Goal: Task Accomplishment & Management: Complete application form

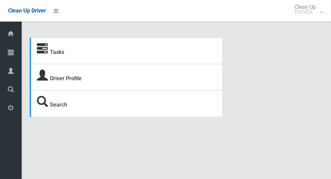
click at [12, 51] on icon at bounding box center [11, 53] width 6 height 14
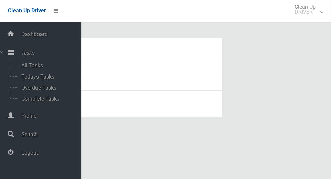
click at [14, 53] on icon at bounding box center [11, 53] width 6 height 14
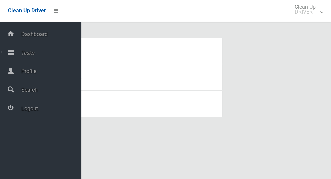
click at [9, 54] on icon at bounding box center [11, 53] width 6 height 14
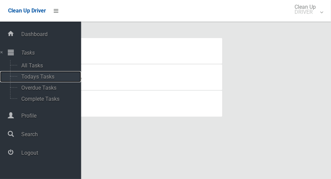
click at [53, 76] on span "Todays Tasks" at bounding box center [47, 77] width 56 height 6
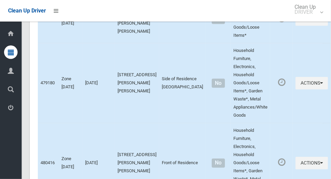
scroll to position [3745, 0]
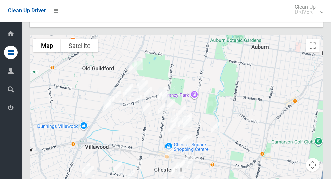
click at [12, 53] on icon at bounding box center [11, 53] width 6 height 14
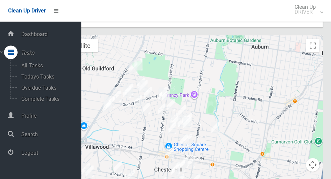
click at [28, 155] on span "Logout" at bounding box center [50, 153] width 62 height 6
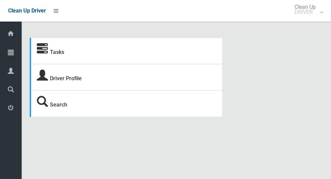
click at [8, 54] on icon at bounding box center [11, 53] width 6 height 14
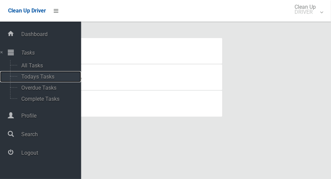
click at [54, 77] on span "Todays Tasks" at bounding box center [47, 77] width 56 height 6
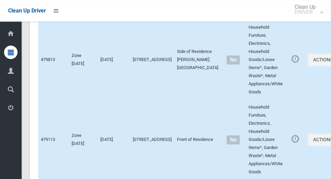
scroll to position [4034, 0]
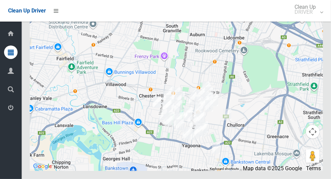
click at [14, 112] on icon at bounding box center [11, 108] width 6 height 14
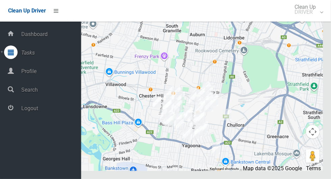
click at [57, 111] on span "Logout" at bounding box center [50, 108] width 62 height 6
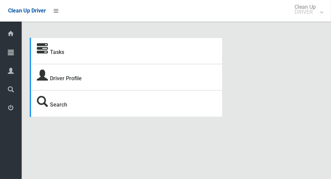
click at [14, 50] on icon at bounding box center [11, 53] width 6 height 14
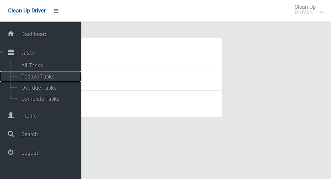
click at [49, 77] on span "Todays Tasks" at bounding box center [47, 77] width 56 height 6
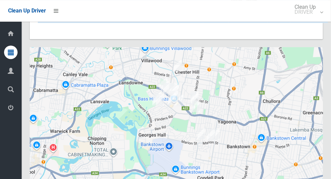
scroll to position [3696, 0]
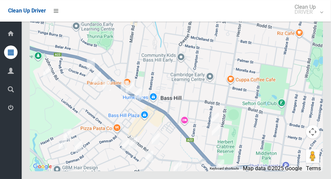
click at [8, 56] on icon at bounding box center [11, 53] width 6 height 14
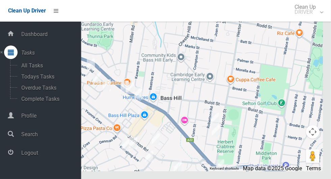
click at [36, 156] on span "Logout" at bounding box center [50, 153] width 62 height 6
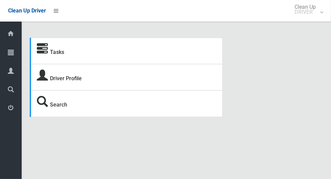
click at [9, 54] on icon at bounding box center [11, 53] width 6 height 14
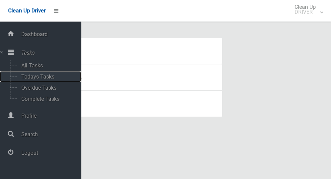
click at [52, 77] on span "Todays Tasks" at bounding box center [47, 77] width 56 height 6
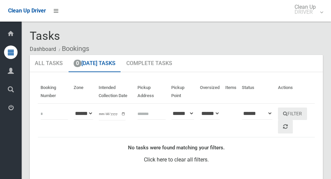
scroll to position [1, 0]
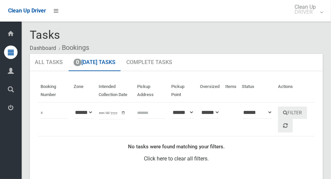
click at [10, 53] on icon at bounding box center [11, 53] width 6 height 14
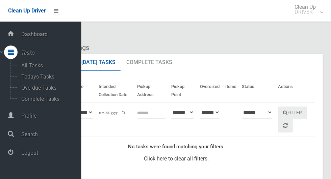
click at [30, 156] on span "Logout" at bounding box center [50, 153] width 62 height 6
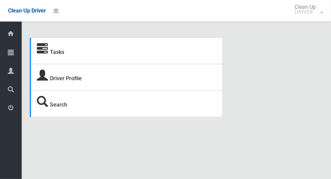
click at [9, 55] on icon at bounding box center [11, 53] width 6 height 14
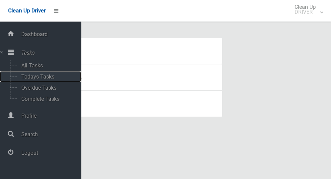
click at [51, 77] on span "Todays Tasks" at bounding box center [47, 77] width 56 height 6
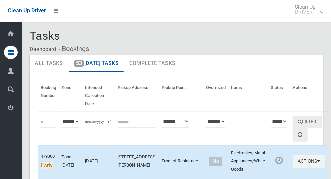
click at [9, 107] on icon at bounding box center [11, 108] width 6 height 14
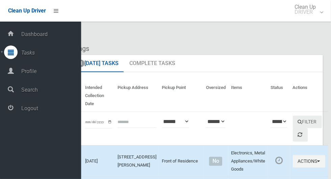
click at [38, 110] on span "Logout" at bounding box center [50, 108] width 62 height 6
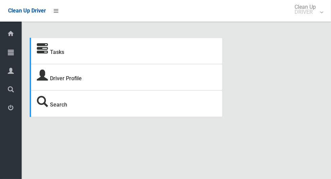
click at [14, 53] on icon at bounding box center [11, 53] width 6 height 14
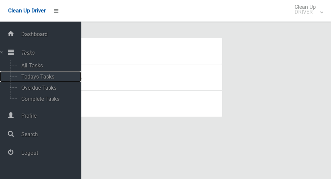
click at [47, 75] on span "Todays Tasks" at bounding box center [47, 77] width 56 height 6
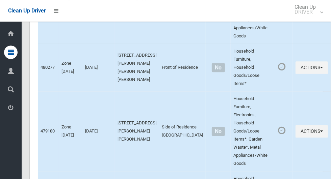
scroll to position [3745, 0]
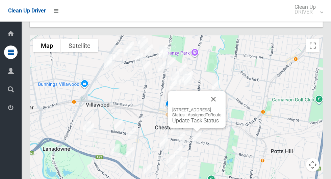
click at [222, 91] on button "Close" at bounding box center [213, 99] width 16 height 16
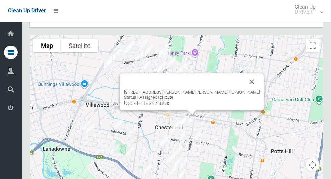
click at [244, 74] on button "Close" at bounding box center [252, 82] width 16 height 16
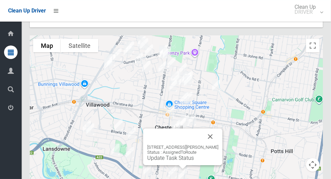
click at [214, 129] on button "Close" at bounding box center [210, 137] width 16 height 16
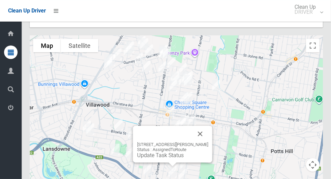
click at [205, 126] on button "Close" at bounding box center [200, 134] width 16 height 16
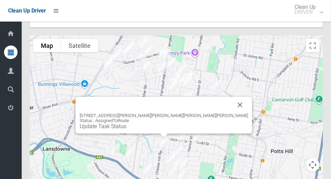
click at [232, 97] on button "Close" at bounding box center [240, 105] width 16 height 16
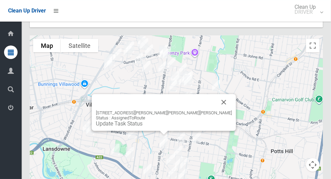
click at [216, 94] on button "Close" at bounding box center [224, 102] width 16 height 16
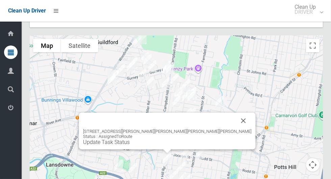
click at [235, 113] on button "Close" at bounding box center [243, 121] width 16 height 16
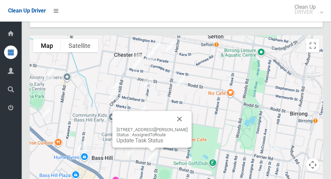
click at [179, 111] on button "Close" at bounding box center [180, 119] width 16 height 16
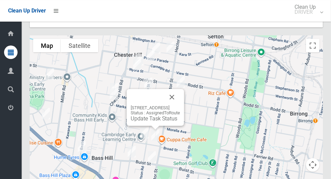
click at [180, 89] on button "Close" at bounding box center [172, 97] width 16 height 16
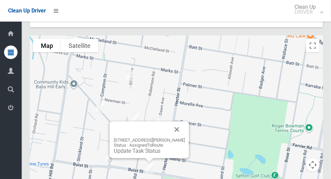
click at [181, 122] on button "Close" at bounding box center [177, 130] width 16 height 16
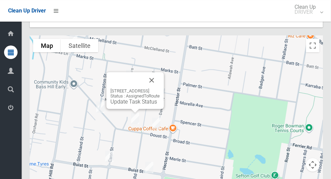
click at [160, 72] on button "Close" at bounding box center [152, 80] width 16 height 16
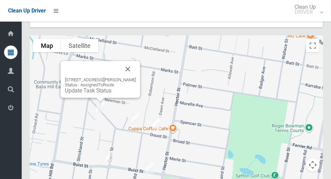
click at [128, 61] on button "Close" at bounding box center [128, 69] width 16 height 16
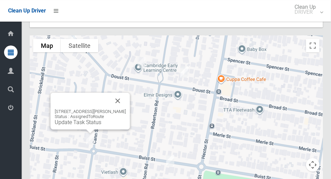
click at [121, 93] on button "Close" at bounding box center [118, 101] width 16 height 16
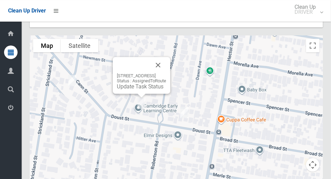
click at [150, 57] on div at bounding box center [133, 65] width 33 height 16
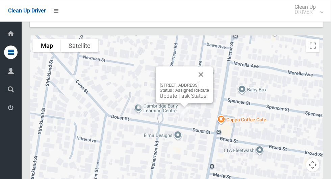
click at [209, 67] on button "Close" at bounding box center [201, 75] width 16 height 16
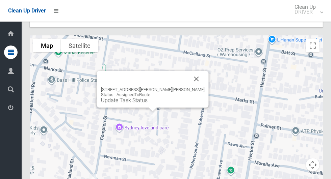
click at [188, 71] on button "Close" at bounding box center [196, 79] width 16 height 16
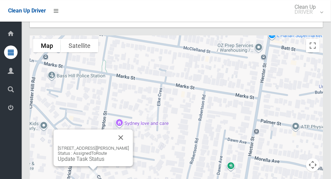
click at [122, 130] on button "Close" at bounding box center [121, 138] width 16 height 16
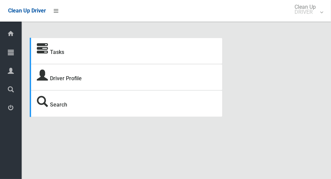
click at [8, 109] on icon at bounding box center [11, 108] width 6 height 14
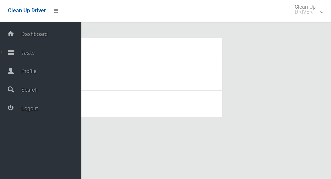
click at [10, 114] on icon at bounding box center [11, 108] width 6 height 14
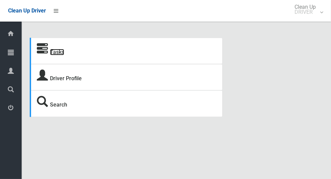
click at [64, 55] on link "Tasks" at bounding box center [57, 52] width 14 height 6
click at [57, 50] on link "Tasks" at bounding box center [57, 52] width 14 height 6
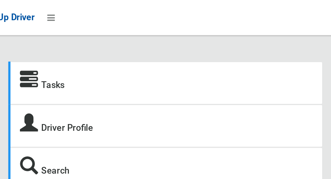
click at [43, 51] on icon at bounding box center [42, 49] width 11 height 11
click at [61, 55] on link "Tasks" at bounding box center [57, 52] width 14 height 6
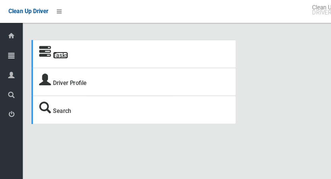
click at [56, 54] on link "Tasks" at bounding box center [57, 52] width 14 height 6
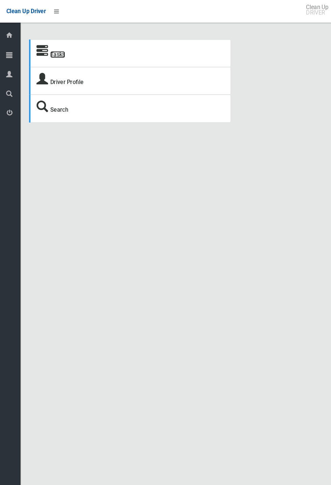
click at [54, 55] on link "Tasks" at bounding box center [57, 52] width 14 height 6
click at [48, 55] on icon at bounding box center [42, 49] width 11 height 11
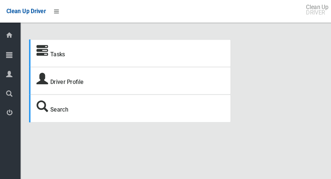
click at [44, 50] on icon at bounding box center [42, 49] width 11 height 11
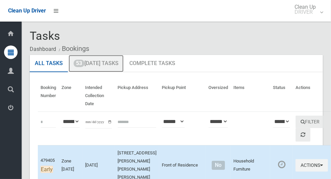
click at [105, 65] on link "53 Today's Tasks" at bounding box center [96, 64] width 55 height 18
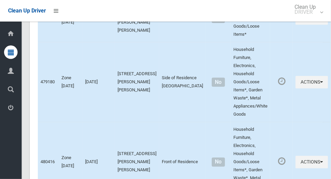
scroll to position [3745, 0]
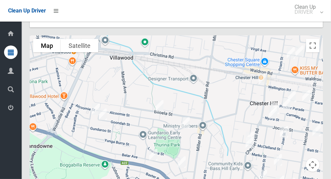
click at [82, 98] on div at bounding box center [176, 119] width 293 height 169
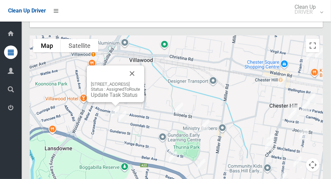
scroll to position [3744, 0]
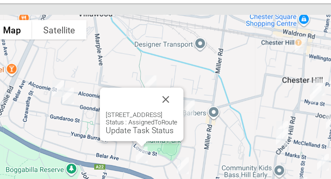
click at [145, 86] on div at bounding box center [127, 94] width 33 height 16
click at [142, 75] on img at bounding box center [142, 83] width 14 height 17
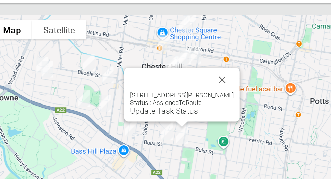
click at [191, 72] on button "Close" at bounding box center [191, 80] width 16 height 16
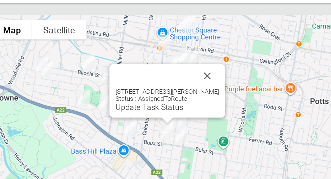
click at [182, 70] on button "Close" at bounding box center [181, 78] width 16 height 16
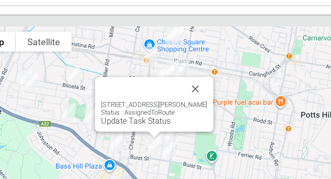
click at [177, 109] on div "70 Cann Street, BASS HILL NSW 2197 Status : AssignedToRoute Update Task Status" at bounding box center [176, 120] width 293 height 169
click at [180, 70] on button "Close" at bounding box center [181, 78] width 16 height 16
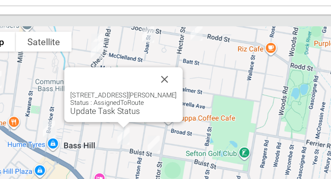
click at [156, 63] on button "Close" at bounding box center [161, 71] width 16 height 16
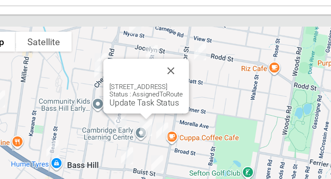
click at [173, 57] on button "Close" at bounding box center [165, 65] width 16 height 16
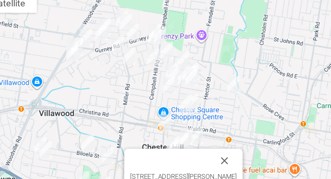
click at [198, 170] on link "Update Task Status" at bounding box center [184, 173] width 47 height 6
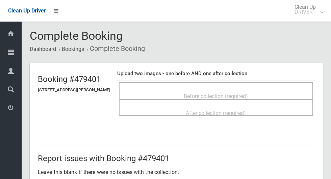
click at [266, 90] on div "Before collection (required)" at bounding box center [215, 96] width 179 height 12
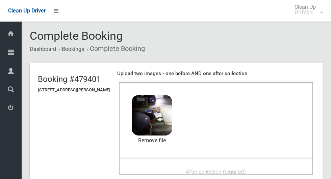
click at [240, 165] on div "After collection (required)" at bounding box center [215, 171] width 179 height 12
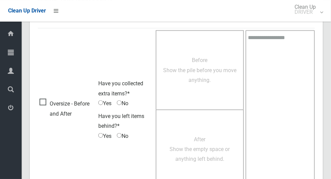
scroll to position [553, 0]
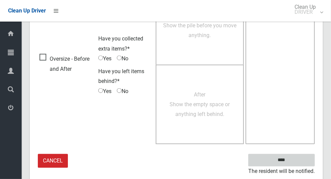
click at [293, 160] on input "****" at bounding box center [281, 160] width 67 height 12
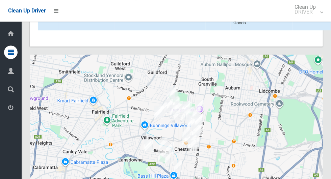
scroll to position [3745, 0]
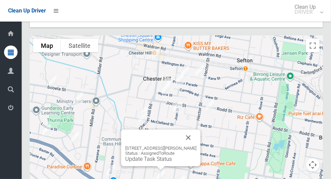
click at [191, 130] on button "Close" at bounding box center [188, 138] width 16 height 16
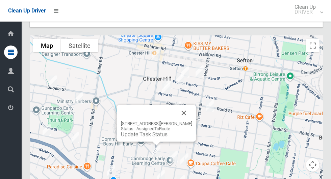
click at [182, 105] on button "Close" at bounding box center [184, 113] width 16 height 16
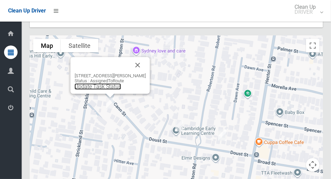
click at [107, 83] on link "Update Task Status" at bounding box center [98, 86] width 47 height 6
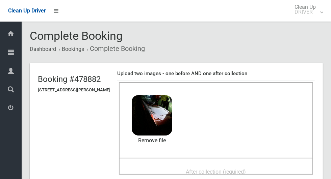
click at [222, 169] on span "After collection (required)" at bounding box center [216, 172] width 60 height 6
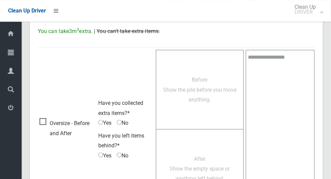
scroll to position [553, 0]
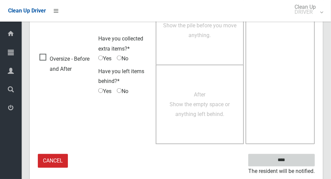
click at [294, 156] on input "****" at bounding box center [281, 160] width 67 height 12
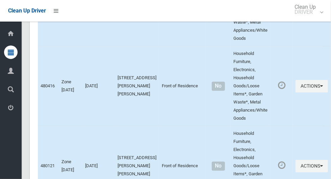
scroll to position [3745, 0]
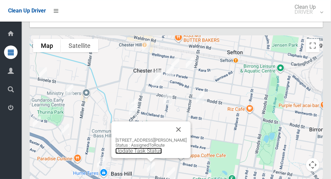
click at [153, 148] on link "Update Task Status" at bounding box center [139, 151] width 47 height 6
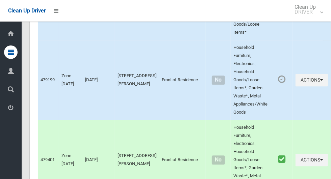
scroll to position [3745, 0]
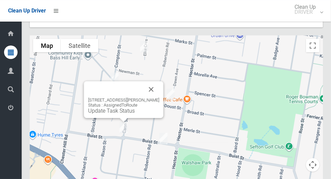
click at [155, 81] on button "Close" at bounding box center [151, 89] width 16 height 16
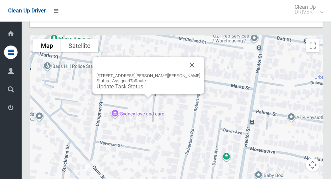
click at [184, 57] on button "Close" at bounding box center [192, 65] width 16 height 16
click at [143, 83] on link "Update Task Status" at bounding box center [120, 86] width 47 height 6
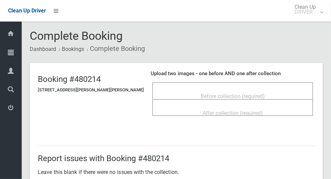
click at [229, 84] on div "Before collection (required)" at bounding box center [232, 90] width 161 height 17
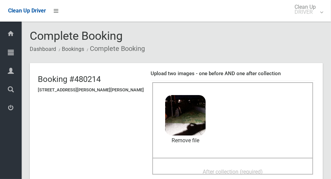
click at [224, 169] on span "After collection (required)" at bounding box center [233, 172] width 60 height 6
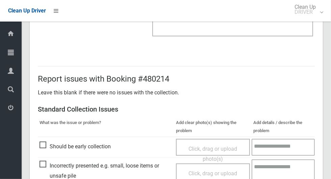
scroll to position [553, 0]
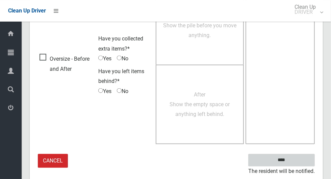
click at [293, 158] on input "****" at bounding box center [281, 160] width 67 height 12
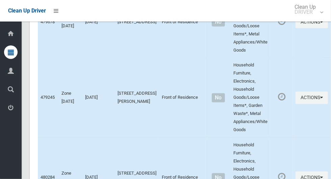
scroll to position [3745, 0]
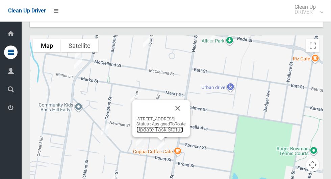
click at [165, 127] on link "Update Task Status" at bounding box center [159, 130] width 47 height 6
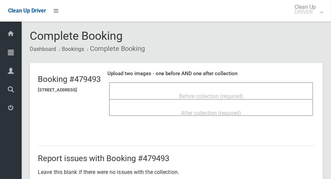
click at [273, 90] on div "Before collection (required)" at bounding box center [211, 96] width 189 height 12
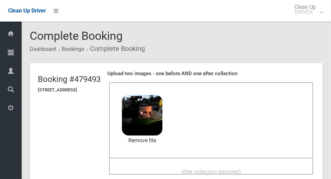
click at [203, 165] on div "After collection (required)" at bounding box center [211, 171] width 189 height 12
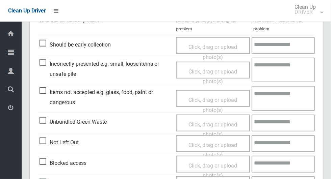
scroll to position [553, 0]
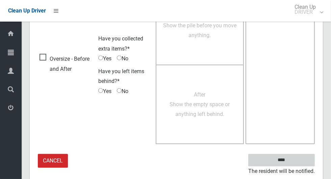
click at [286, 157] on input "****" at bounding box center [281, 160] width 67 height 12
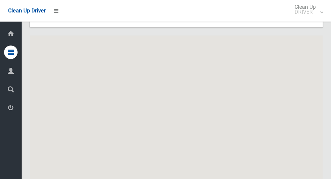
scroll to position [3745, 0]
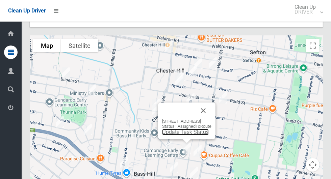
click at [194, 129] on link "Update Task Status" at bounding box center [185, 132] width 47 height 6
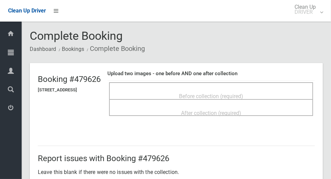
click at [227, 93] on span "Before collection (required)" at bounding box center [211, 96] width 64 height 6
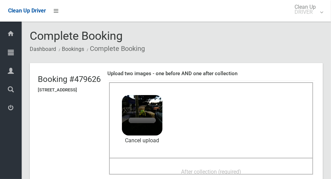
click at [207, 161] on div "After collection (required)" at bounding box center [211, 166] width 204 height 17
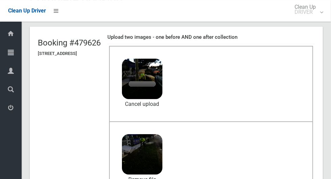
scroll to position [37, 0]
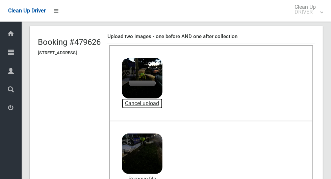
click at [159, 102] on link "Cancel upload" at bounding box center [142, 104] width 41 height 10
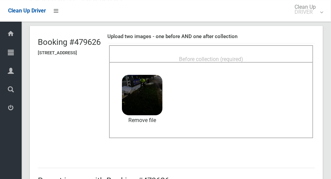
click at [243, 56] on span "Before collection (required)" at bounding box center [211, 59] width 64 height 6
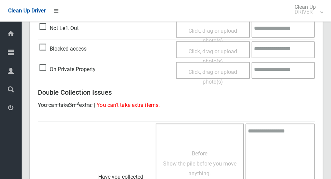
scroll to position [553, 0]
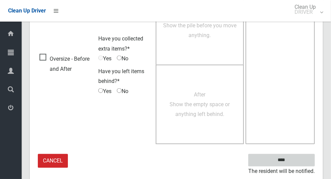
click at [303, 157] on input "****" at bounding box center [281, 160] width 67 height 12
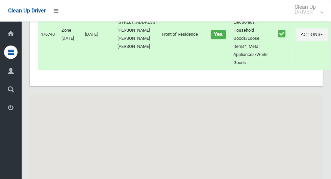
scroll to position [3745, 0]
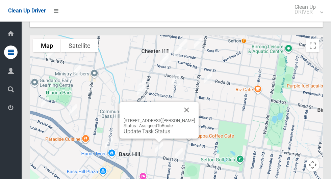
click at [161, 128] on link "Update Task Status" at bounding box center [147, 131] width 47 height 6
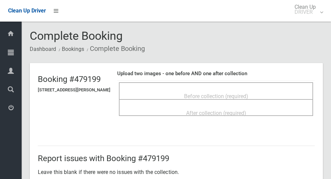
click at [260, 95] on div "Before collection (required)" at bounding box center [215, 96] width 179 height 12
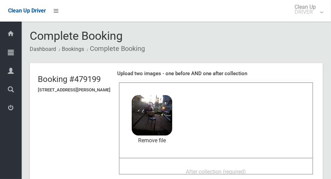
click at [231, 165] on div "After collection (required)" at bounding box center [215, 171] width 179 height 12
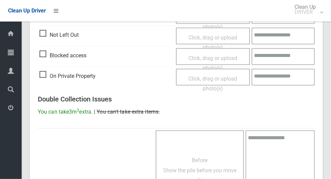
scroll to position [553, 0]
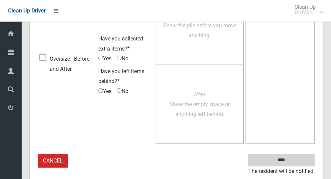
click at [293, 164] on input "****" at bounding box center [281, 160] width 67 height 12
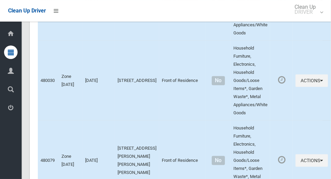
scroll to position [3745, 0]
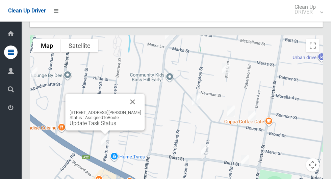
click at [108, 110] on div "5 Beatrice Street, BASS HILL NSW 2197 Status : AssignedToRoute Update Task Stat…" at bounding box center [105, 118] width 71 height 17
click at [100, 120] on link "Update Task Status" at bounding box center [93, 123] width 47 height 6
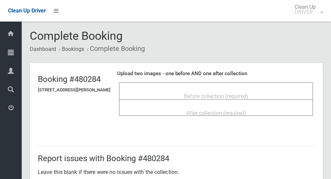
click at [218, 96] on span "Before collection (required)" at bounding box center [216, 96] width 64 height 6
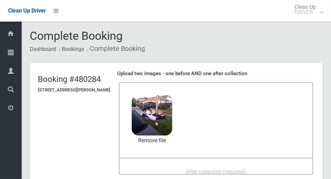
click at [220, 169] on span "After collection (required)" at bounding box center [216, 172] width 60 height 6
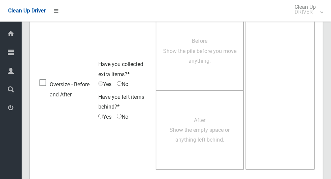
scroll to position [553, 0]
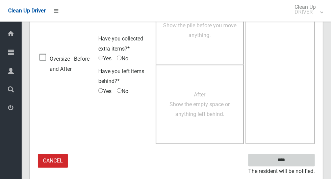
click at [299, 156] on input "****" at bounding box center [281, 160] width 67 height 12
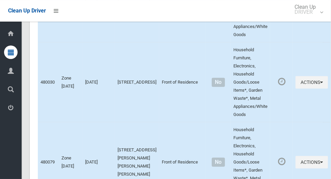
scroll to position [3745, 0]
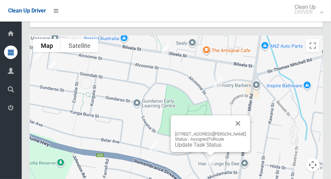
click at [242, 116] on button "Close" at bounding box center [238, 124] width 16 height 16
click at [209, 142] on link "Update Task Status" at bounding box center [198, 145] width 47 height 6
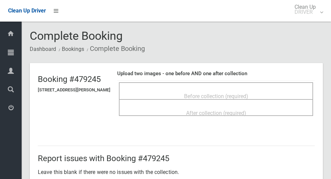
click at [247, 90] on div "Before collection (required)" at bounding box center [215, 96] width 179 height 12
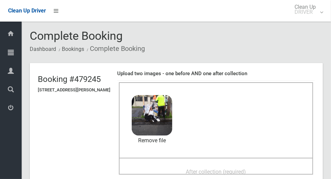
click at [246, 169] on span "After collection (required)" at bounding box center [216, 172] width 60 height 6
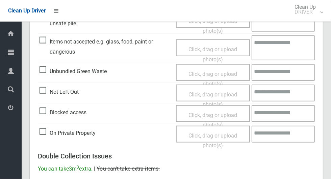
scroll to position [553, 0]
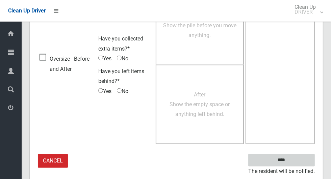
click at [293, 164] on input "****" at bounding box center [281, 160] width 67 height 12
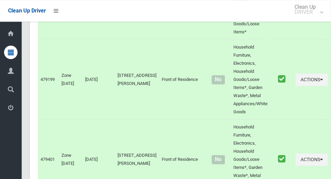
scroll to position [3745, 0]
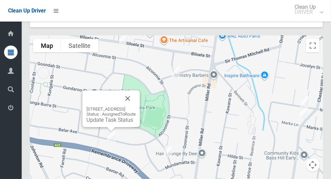
click at [105, 107] on div "210 Belar Avenue, VILLAWOOD NSW 2163 Status : AssignedToRoute Update Task Status" at bounding box center [110, 115] width 49 height 17
click at [107, 117] on link "Update Task Status" at bounding box center [109, 120] width 47 height 6
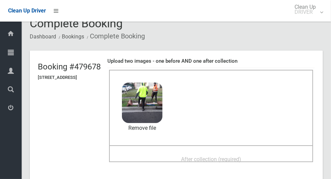
scroll to position [55, 0]
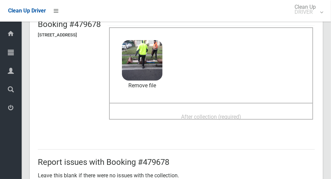
click at [269, 110] on div "After collection (required)" at bounding box center [211, 116] width 189 height 12
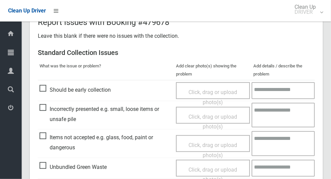
scroll to position [553, 0]
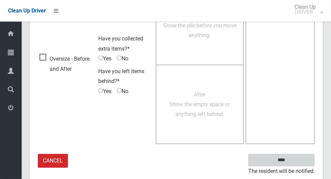
click at [300, 164] on input "****" at bounding box center [281, 160] width 67 height 12
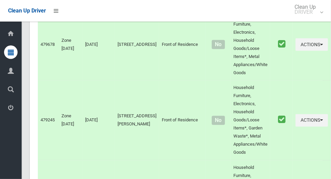
scroll to position [3745, 0]
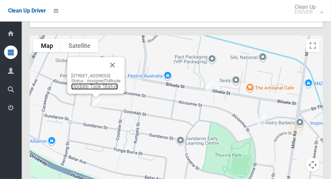
click at [88, 83] on link "Update Task Status" at bounding box center [94, 86] width 47 height 6
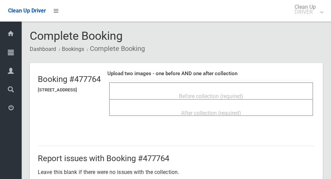
scroll to position [217, 0]
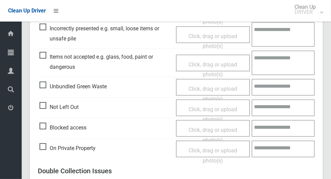
click at [205, 108] on span "Click, drag or upload photo(s)" at bounding box center [212, 114] width 49 height 17
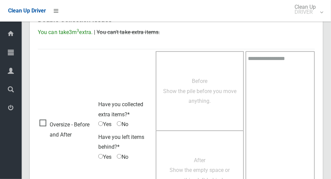
scroll to position [435, 0]
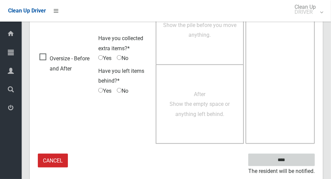
click at [293, 158] on input "****" at bounding box center [281, 160] width 67 height 12
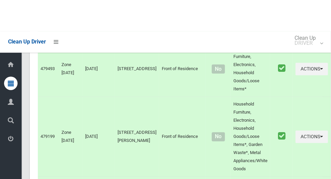
scroll to position [3745, 0]
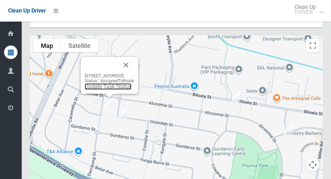
click at [104, 83] on link "Update Task Status" at bounding box center [108, 86] width 47 height 6
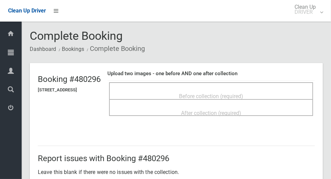
click at [263, 94] on div "Before collection (required)" at bounding box center [211, 96] width 189 height 12
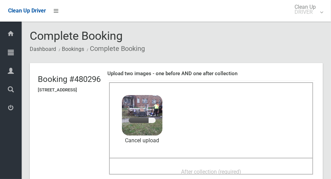
click at [253, 165] on div "After collection (required)" at bounding box center [211, 171] width 189 height 12
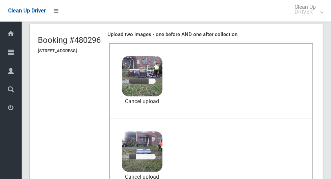
scroll to position [47, 0]
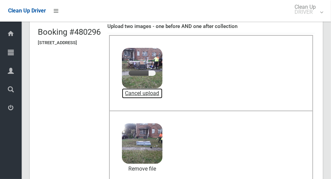
click at [162, 92] on link "Cancel upload" at bounding box center [142, 93] width 41 height 10
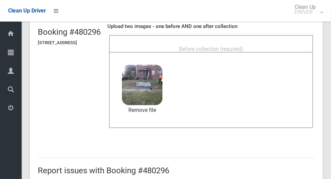
click at [243, 46] on span "Before collection (required)" at bounding box center [211, 49] width 64 height 6
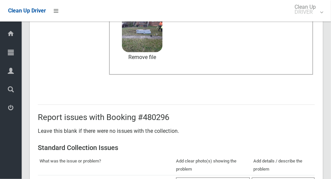
scroll to position [553, 0]
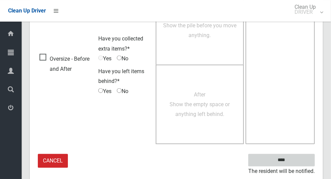
click at [303, 160] on input "****" at bounding box center [281, 160] width 67 height 12
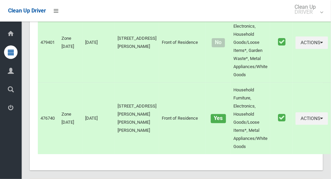
scroll to position [3745, 0]
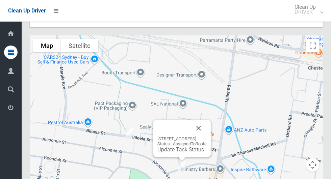
click at [207, 120] on button "Close" at bounding box center [198, 128] width 16 height 16
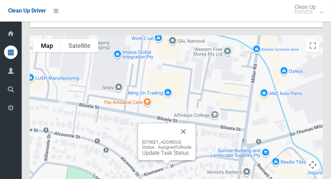
click at [191, 124] on button "Close" at bounding box center [183, 132] width 16 height 16
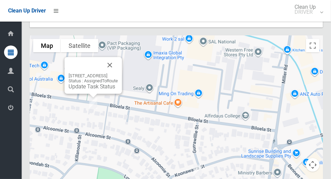
click at [118, 57] on button "Close" at bounding box center [110, 65] width 16 height 16
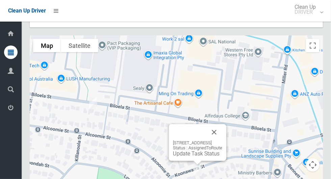
click at [182, 141] on div "25 Koonawarra Street, VILLAWOOD NSW 2163 Status : AssignedToRoute Update Task S…" at bounding box center [197, 149] width 49 height 17
click at [178, 151] on link "Update Task Status" at bounding box center [196, 154] width 47 height 6
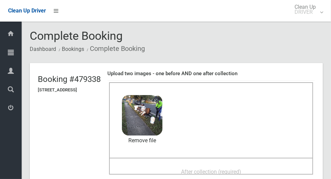
click at [235, 169] on span "After collection (required)" at bounding box center [211, 172] width 60 height 6
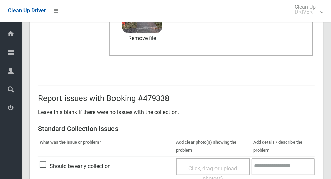
scroll to position [553, 0]
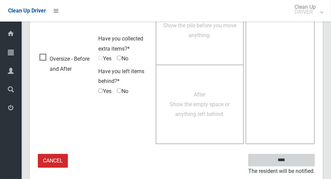
click at [293, 157] on input "****" at bounding box center [281, 160] width 67 height 12
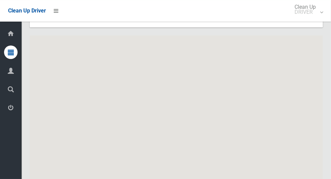
scroll to position [3745, 0]
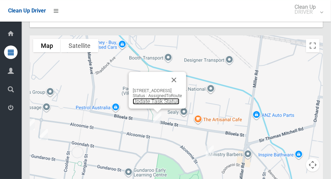
click at [153, 98] on link "Update Task Status" at bounding box center [156, 101] width 47 height 6
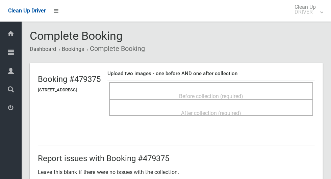
click at [260, 91] on div "Before collection (required)" at bounding box center [211, 96] width 189 height 12
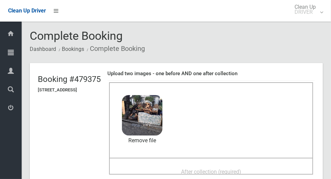
click at [245, 165] on div "After collection (required)" at bounding box center [211, 171] width 189 height 12
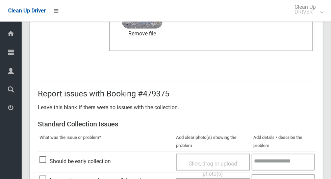
scroll to position [553, 0]
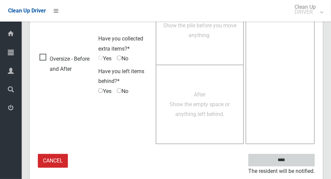
click at [295, 155] on input "****" at bounding box center [281, 160] width 67 height 12
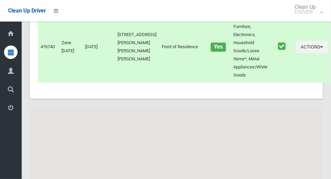
scroll to position [3745, 0]
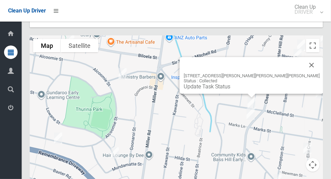
click at [304, 57] on button "Close" at bounding box center [312, 65] width 16 height 16
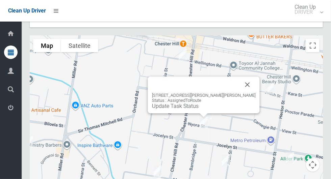
click at [239, 77] on button "Close" at bounding box center [247, 85] width 16 height 16
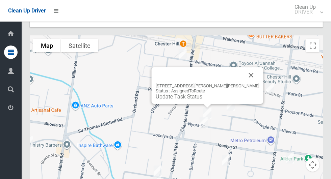
click at [243, 67] on button "Close" at bounding box center [251, 75] width 16 height 16
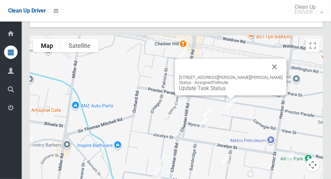
click at [266, 59] on button "Close" at bounding box center [274, 67] width 16 height 16
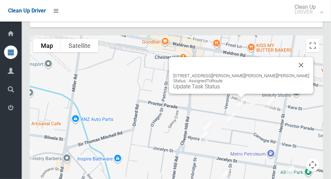
click at [293, 57] on button "Close" at bounding box center [301, 65] width 16 height 16
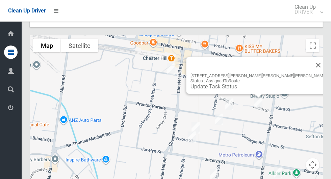
click at [310, 57] on button "Close" at bounding box center [318, 65] width 16 height 16
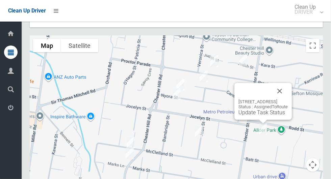
click at [288, 83] on button "Close" at bounding box center [280, 91] width 16 height 16
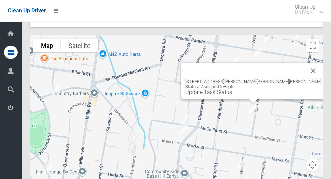
click at [305, 63] on button "Close" at bounding box center [313, 71] width 16 height 16
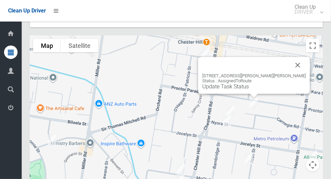
click at [290, 57] on button "Close" at bounding box center [298, 65] width 16 height 16
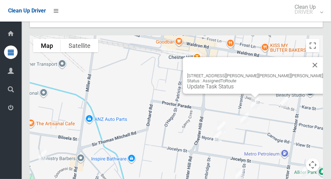
click at [307, 57] on button "Close" at bounding box center [315, 65] width 16 height 16
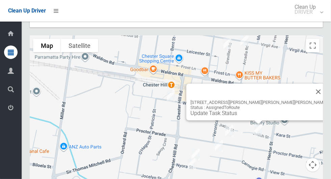
click at [310, 84] on button "Close" at bounding box center [318, 92] width 16 height 16
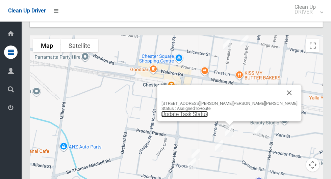
click at [208, 111] on link "Update Task Status" at bounding box center [184, 114] width 47 height 6
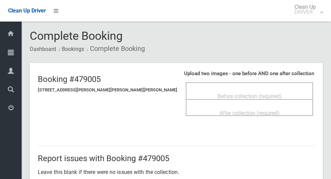
click at [255, 93] on span "Before collection (required)" at bounding box center [250, 96] width 64 height 6
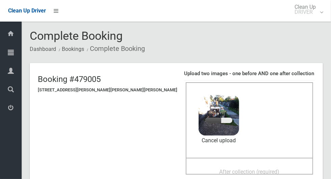
click at [224, 158] on div "After collection (required)" at bounding box center [249, 166] width 127 height 17
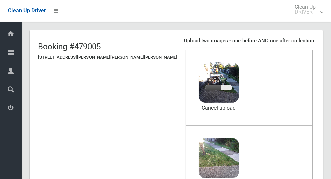
scroll to position [33, 0]
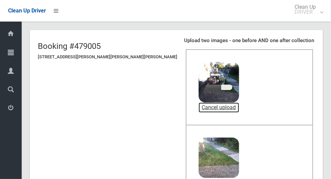
click at [199, 107] on link "Cancel upload" at bounding box center [219, 108] width 41 height 10
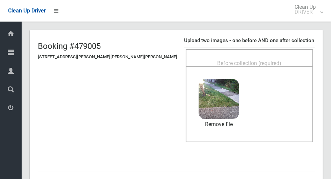
click at [264, 57] on div "Before collection (required)" at bounding box center [249, 63] width 112 height 12
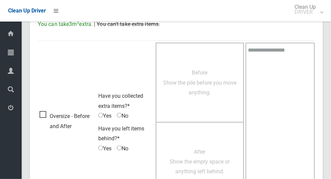
scroll to position [553, 0]
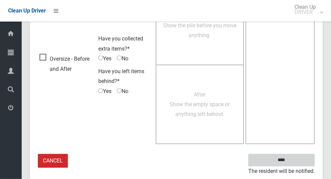
click at [296, 158] on input "****" at bounding box center [281, 160] width 67 height 12
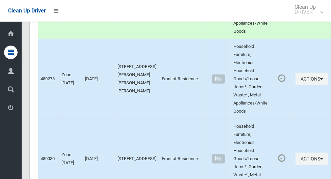
scroll to position [2901, 0]
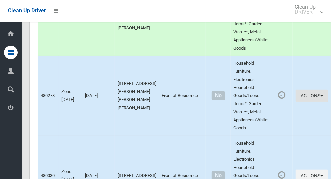
click at [320, 93] on icon "button" at bounding box center [321, 95] width 3 height 5
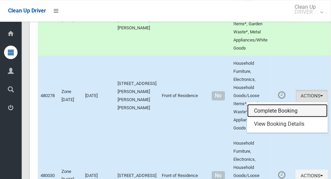
click at [281, 104] on link "Complete Booking" at bounding box center [287, 111] width 80 height 14
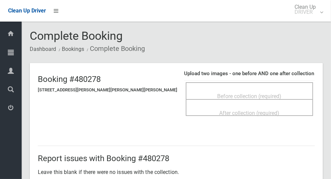
click at [272, 90] on div "Before collection (required)" at bounding box center [249, 96] width 112 height 12
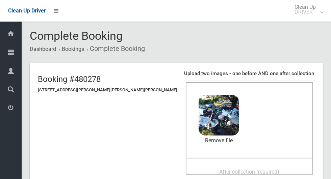
click at [249, 165] on div "After collection (required)" at bounding box center [249, 171] width 112 height 12
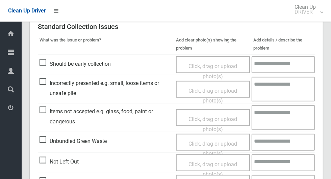
scroll to position [281, 0]
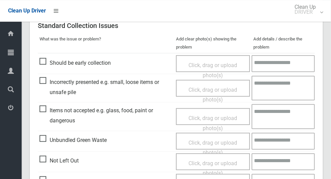
click at [44, 81] on span "Incorrectly presented e.g. small, loose items or unsafe pile" at bounding box center [106, 87] width 133 height 20
click at [216, 90] on span "Click, drag or upload photo(s)" at bounding box center [212, 95] width 49 height 17
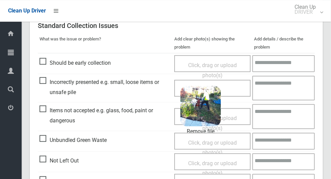
click at [297, 85] on textarea at bounding box center [283, 88] width 62 height 25
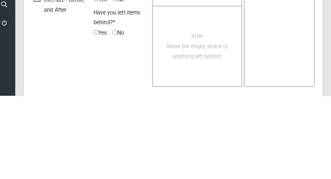
scroll to position [572, 0]
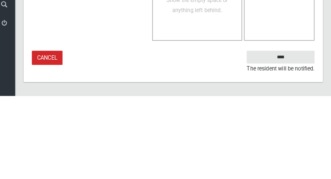
type textarea "**********"
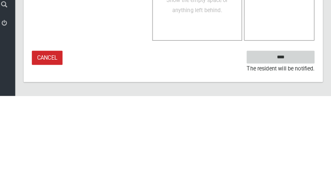
click at [297, 139] on input "****" at bounding box center [281, 141] width 67 height 12
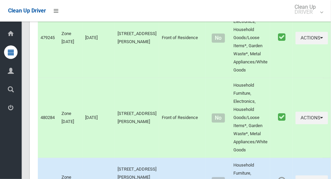
scroll to position [3745, 0]
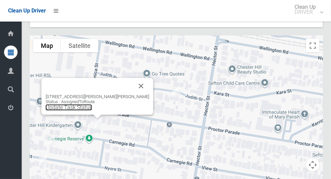
click at [66, 104] on link "Update Task Status" at bounding box center [69, 107] width 47 height 6
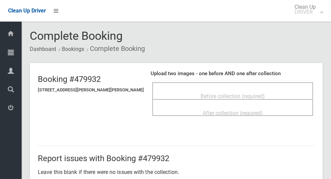
click at [280, 90] on div "Before collection (required)" at bounding box center [233, 96] width 146 height 12
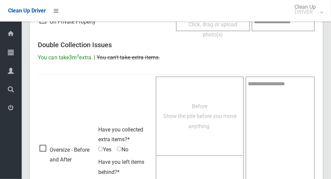
scroll to position [428, 0]
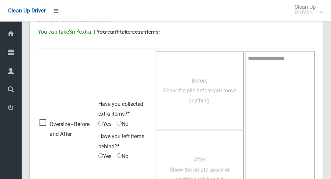
click at [45, 121] on span "Oversize - Before and After" at bounding box center [67, 130] width 55 height 20
click at [211, 102] on span "Before Show the pile before you move anything." at bounding box center [199, 91] width 73 height 26
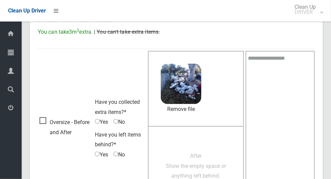
click at [212, 151] on div "After Show the empty space or anything left behind." at bounding box center [195, 166] width 81 height 30
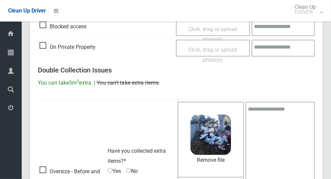
scroll to position [0, 0]
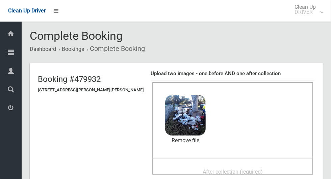
click at [265, 161] on div "After collection (required)" at bounding box center [232, 166] width 161 height 17
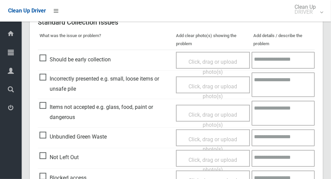
scroll to position [545, 0]
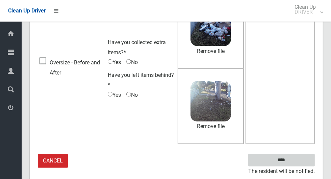
click at [296, 157] on input "****" at bounding box center [281, 160] width 67 height 12
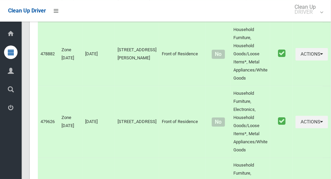
scroll to position [3745, 0]
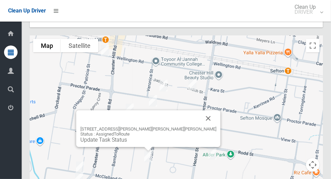
click at [200, 110] on button "Close" at bounding box center [208, 118] width 16 height 16
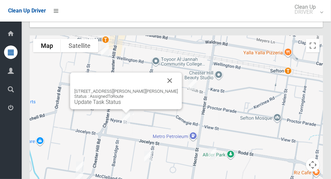
click at [162, 73] on button "Close" at bounding box center [170, 81] width 16 height 16
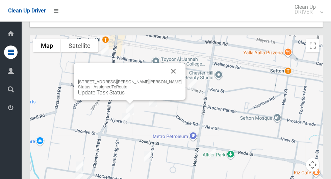
click at [165, 63] on button "Close" at bounding box center [173, 71] width 16 height 16
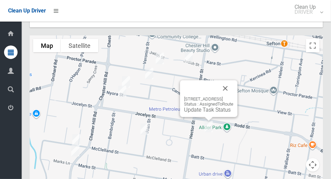
click at [230, 80] on button "Close" at bounding box center [225, 88] width 16 height 16
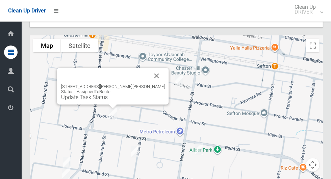
click at [149, 68] on button "Close" at bounding box center [157, 76] width 16 height 16
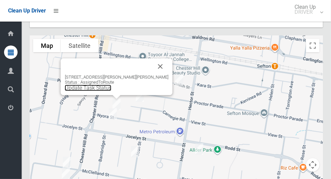
click at [110, 85] on link "Update Task Status" at bounding box center [88, 88] width 47 height 6
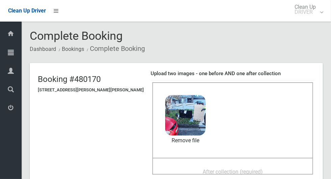
click at [252, 169] on span "After collection (required)" at bounding box center [233, 172] width 60 height 6
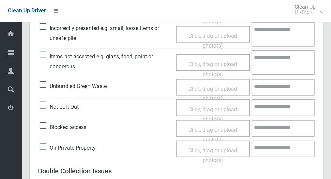
scroll to position [553, 0]
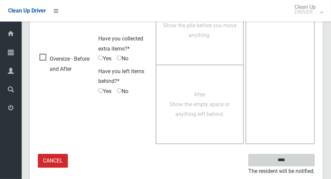
click at [293, 154] on input "****" at bounding box center [281, 160] width 67 height 12
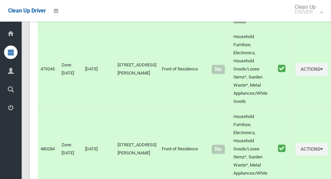
scroll to position [3745, 0]
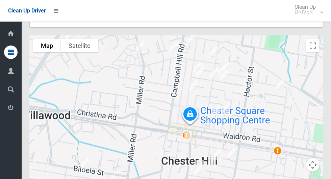
click at [170, 137] on div at bounding box center [176, 119] width 293 height 169
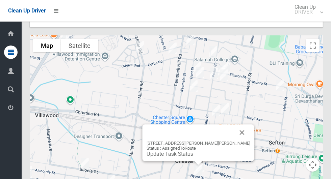
click at [193, 151] on link "Update Task Status" at bounding box center [170, 154] width 47 height 6
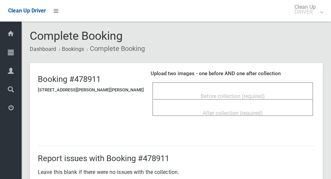
click at [253, 93] on span "Before collection (required)" at bounding box center [233, 96] width 64 height 6
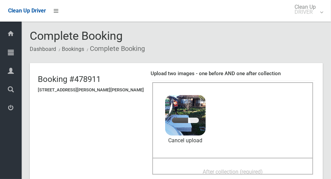
scroll to position [54, 0]
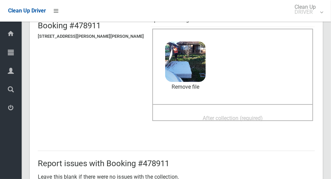
click at [245, 112] on div "After collection (required)" at bounding box center [233, 118] width 146 height 12
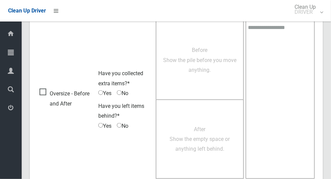
scroll to position [553, 0]
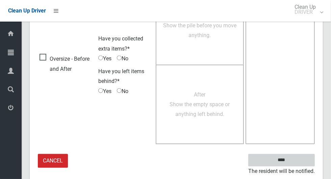
click at [299, 157] on input "****" at bounding box center [281, 160] width 67 height 12
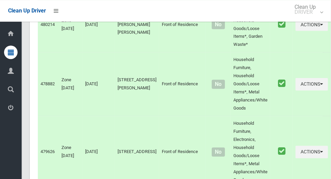
scroll to position [3745, 0]
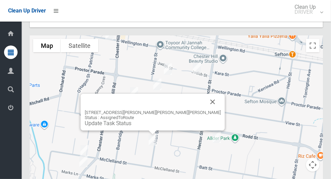
click at [205, 94] on button "Close" at bounding box center [213, 102] width 16 height 16
click at [131, 120] on link "Update Task Status" at bounding box center [108, 123] width 47 height 6
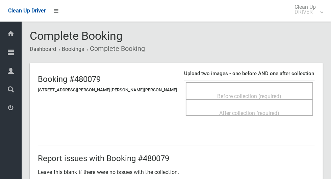
click at [268, 91] on div "Before collection (required)" at bounding box center [249, 96] width 112 height 12
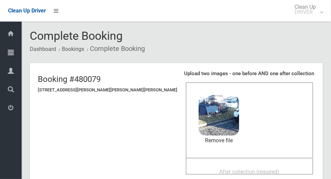
click at [239, 165] on div "After collection (required)" at bounding box center [249, 171] width 112 height 12
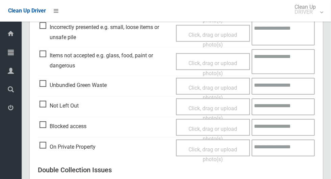
scroll to position [553, 0]
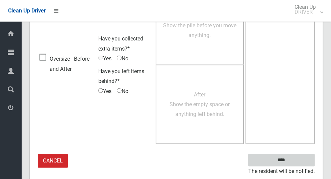
click at [293, 164] on input "****" at bounding box center [281, 160] width 67 height 12
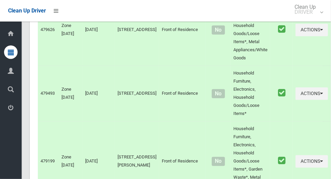
scroll to position [3745, 0]
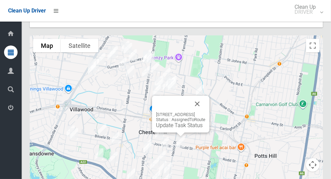
click at [205, 96] on button "Close" at bounding box center [197, 104] width 16 height 16
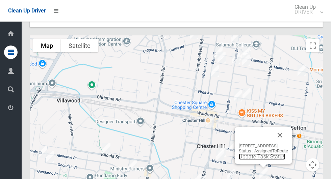
click at [262, 154] on link "Update Task Status" at bounding box center [262, 157] width 47 height 6
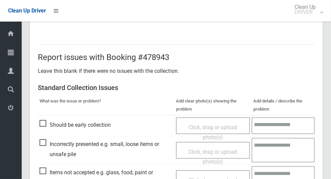
scroll to position [232, 0]
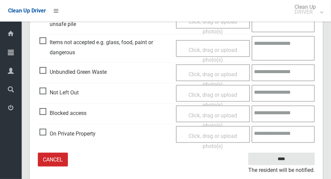
click at [46, 96] on span "Not Left Out" at bounding box center [59, 93] width 39 height 10
click at [231, 94] on span "Click, drag or upload photo(s)" at bounding box center [212, 100] width 49 height 17
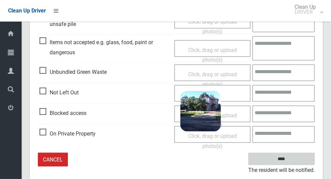
click at [285, 158] on input "****" at bounding box center [281, 159] width 67 height 12
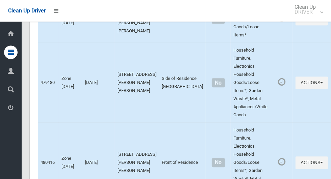
scroll to position [3745, 0]
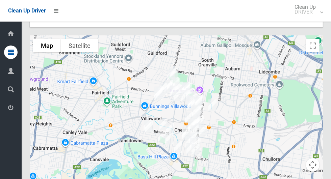
click at [8, 53] on div at bounding box center [11, 53] width 14 height 14
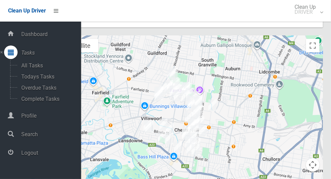
click at [24, 153] on span "Logout" at bounding box center [50, 153] width 62 height 6
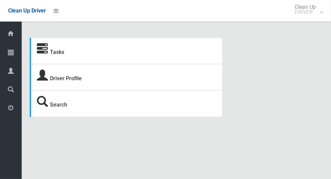
click at [8, 54] on icon at bounding box center [11, 53] width 6 height 14
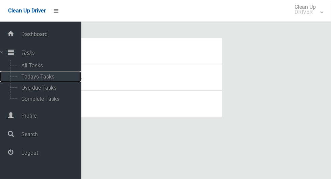
click at [25, 77] on span "Todays Tasks" at bounding box center [47, 77] width 56 height 6
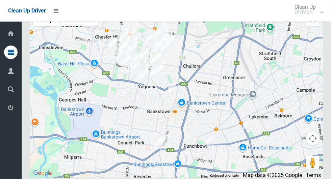
scroll to position [3917, 0]
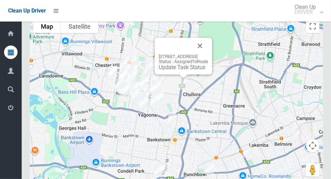
click at [208, 54] on button "Close" at bounding box center [200, 46] width 16 height 16
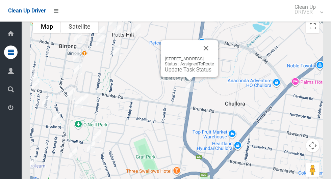
click at [214, 56] on button "Close" at bounding box center [206, 48] width 16 height 16
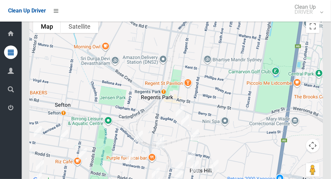
scroll to position [3918, 0]
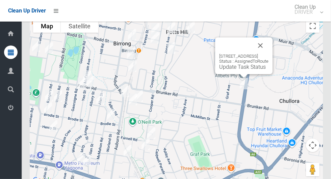
click at [269, 54] on button "Close" at bounding box center [260, 45] width 16 height 16
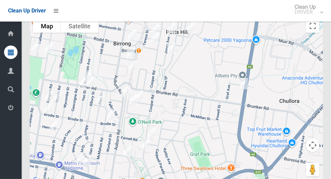
click at [10, 108] on icon at bounding box center [11, 108] width 6 height 14
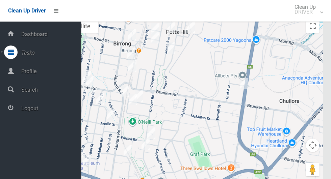
click at [14, 109] on div at bounding box center [11, 108] width 14 height 14
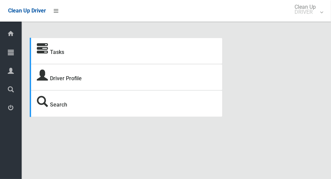
click at [14, 52] on icon at bounding box center [11, 53] width 6 height 14
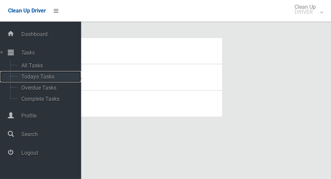
click at [54, 77] on span "Todays Tasks" at bounding box center [47, 77] width 56 height 6
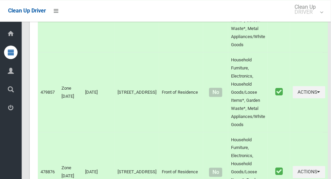
scroll to position [3696, 0]
